Goal: Information Seeking & Learning: Check status

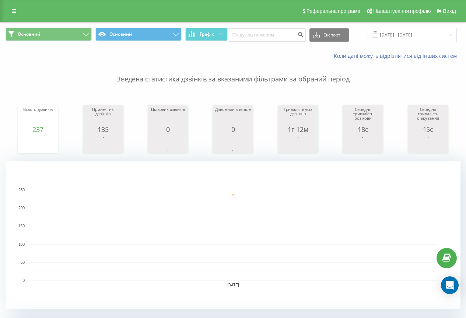
click at [166, 202] on rect "A chart." at bounding box center [233, 235] width 410 height 91
